Goal: Task Accomplishment & Management: Manage account settings

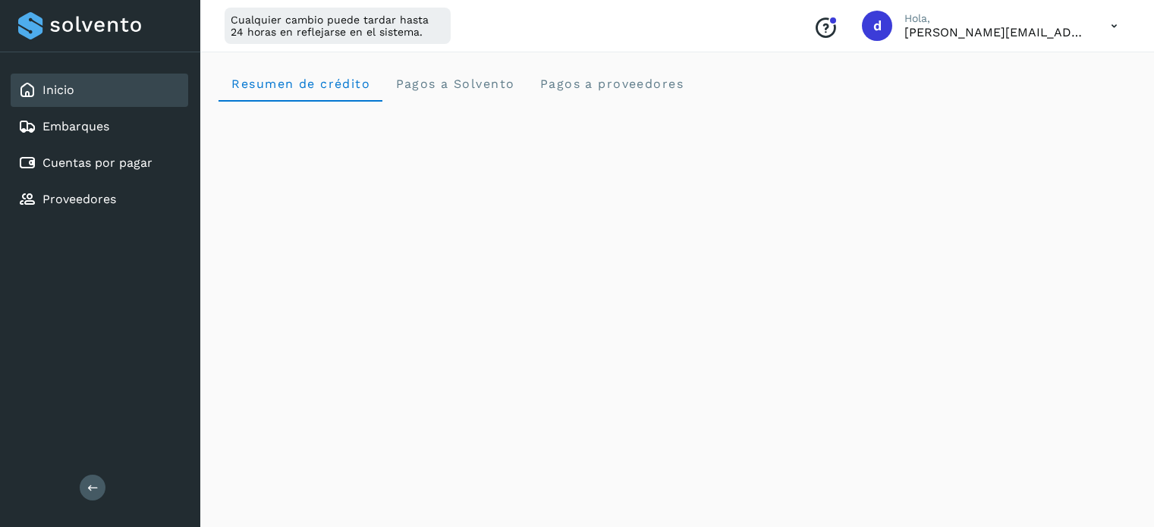
scroll to position [261, 0]
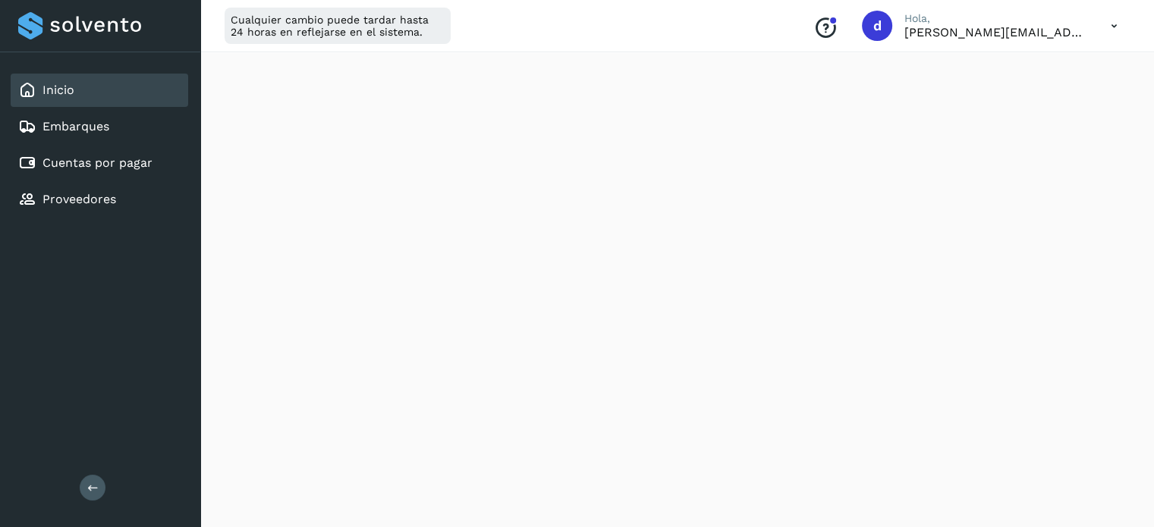
click at [105, 179] on div "Inicio Embarques Cuentas por pagar Proveedores" at bounding box center [100, 144] width 200 height 185
click at [103, 178] on div "Cuentas por pagar" at bounding box center [100, 162] width 178 height 33
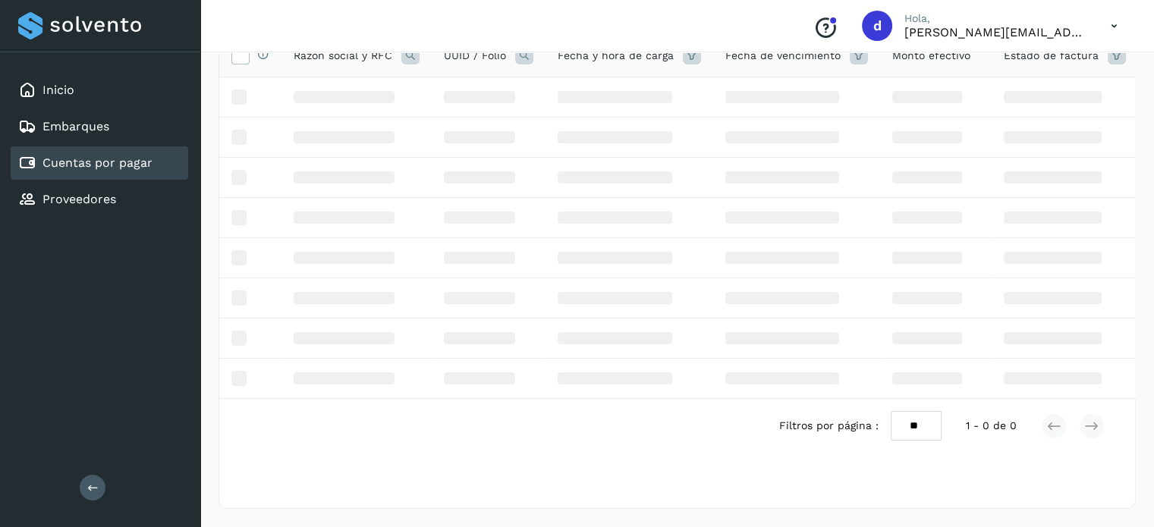
scroll to position [143, 0]
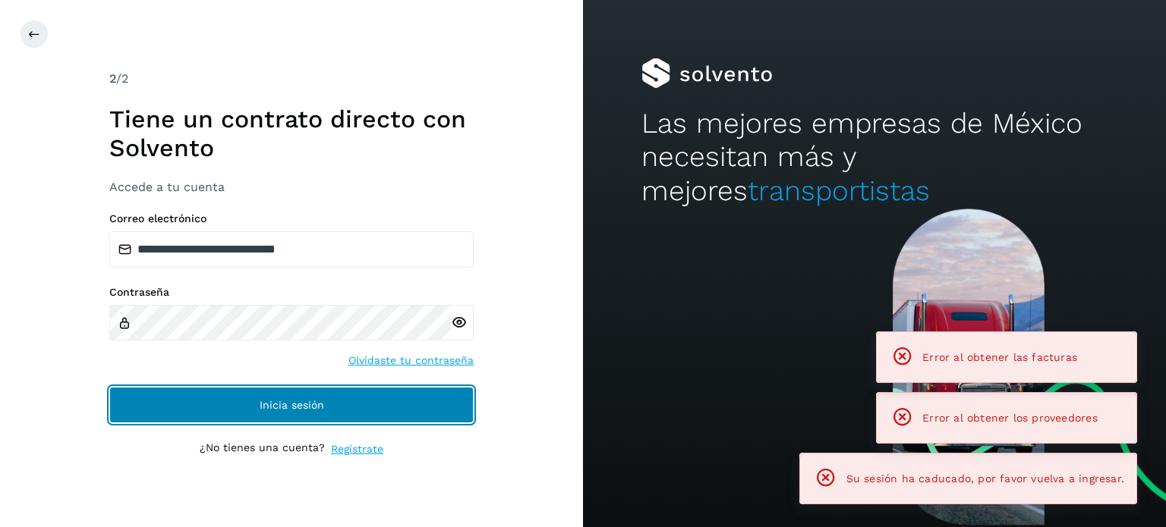
click at [152, 397] on button "Inicia sesión" at bounding box center [291, 405] width 364 height 36
